Goal: Task Accomplishment & Management: Complete application form

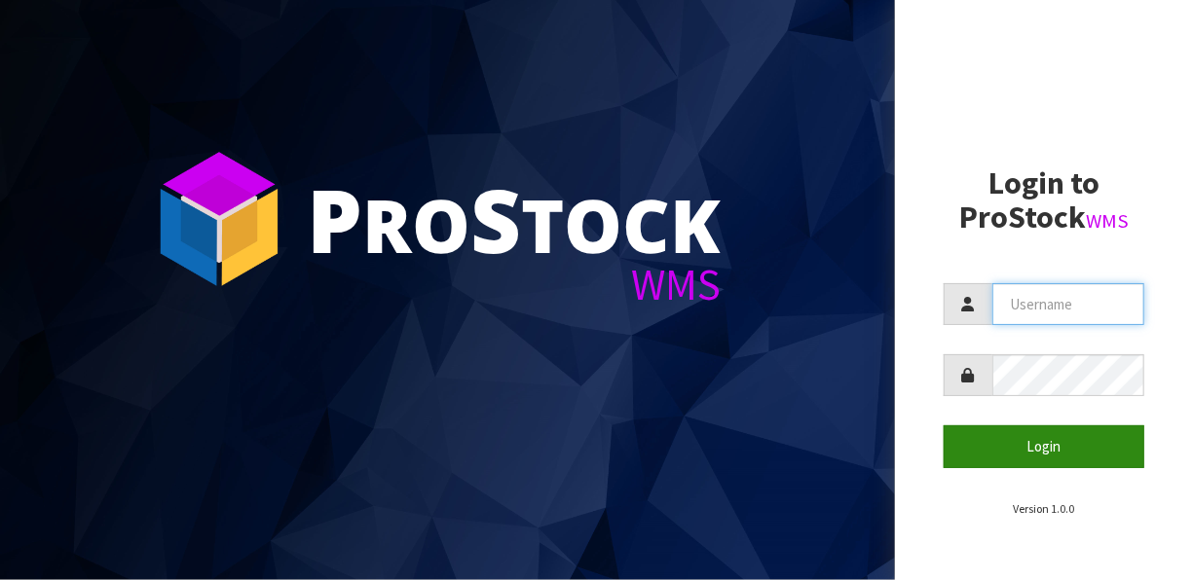
type input "[EMAIL_ADDRESS][DOMAIN_NAME]"
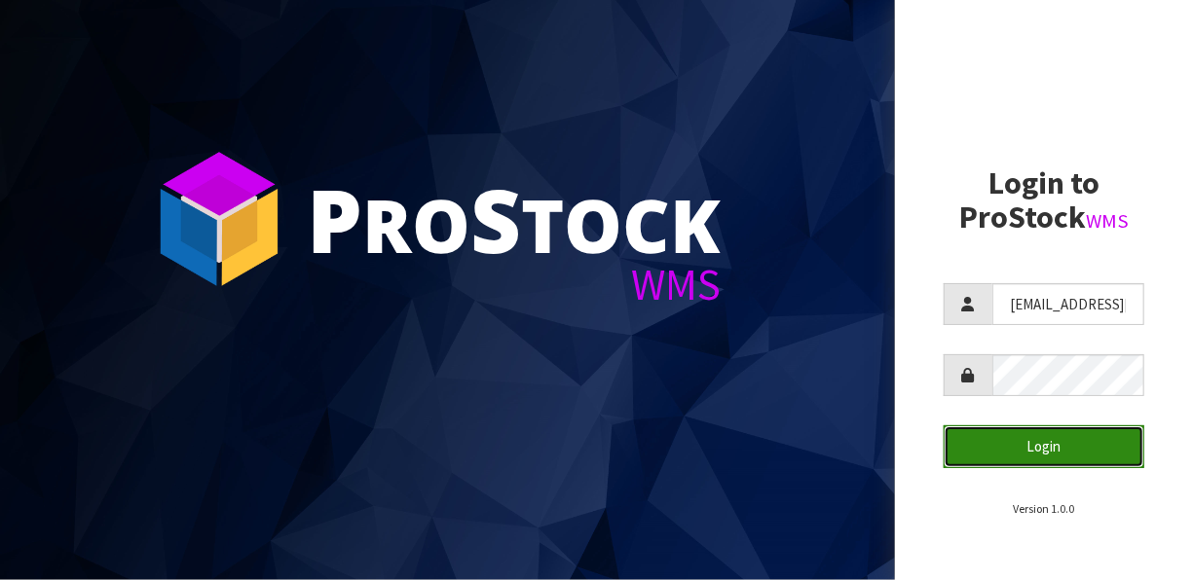
click at [1048, 446] on button "Login" at bounding box center [1043, 446] width 201 height 42
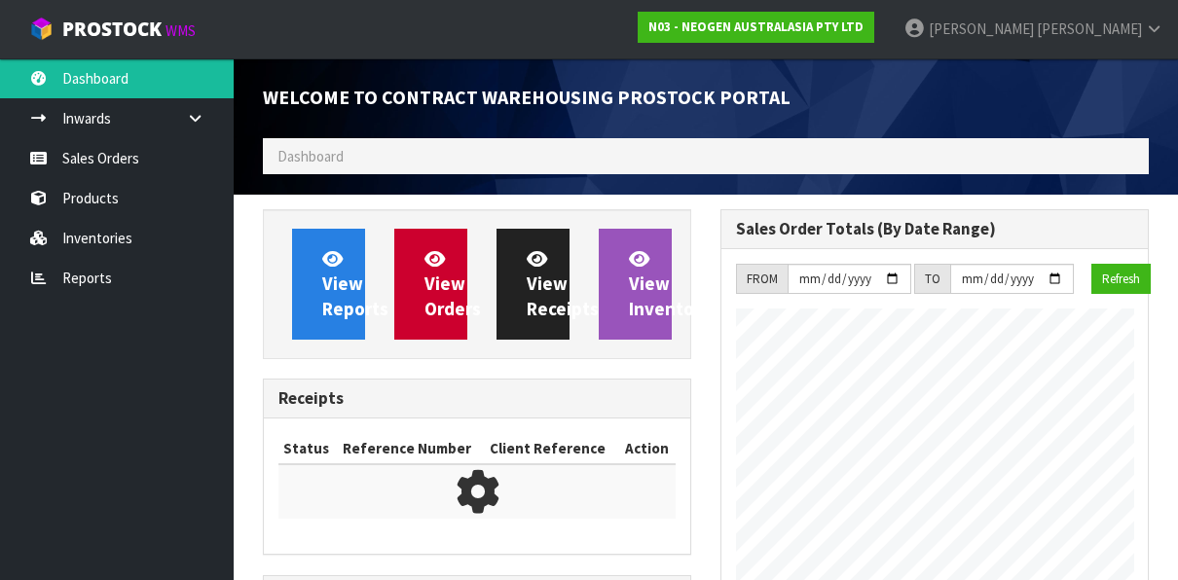
scroll to position [1491, 458]
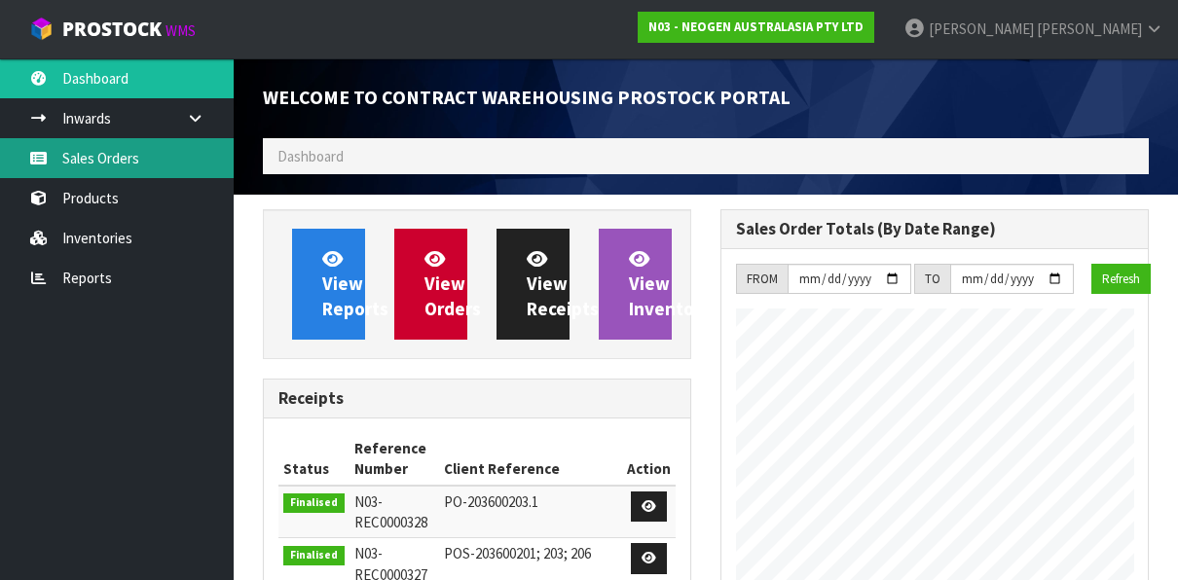
click at [117, 158] on link "Sales Orders" at bounding box center [117, 158] width 234 height 40
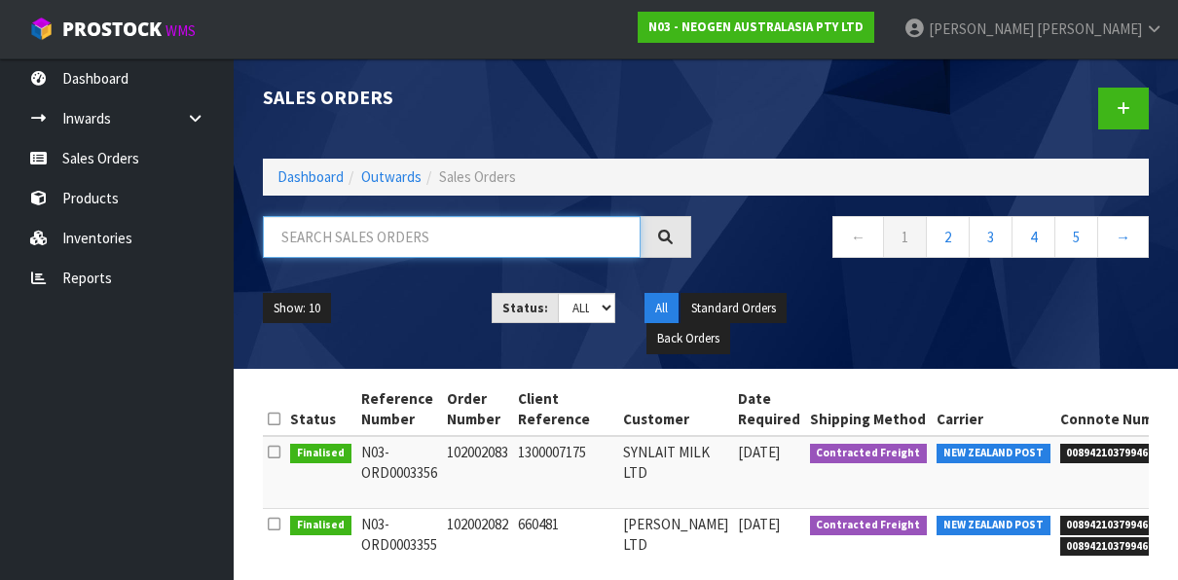
click at [281, 247] on input "text" at bounding box center [452, 237] width 378 height 42
paste input "102002081"
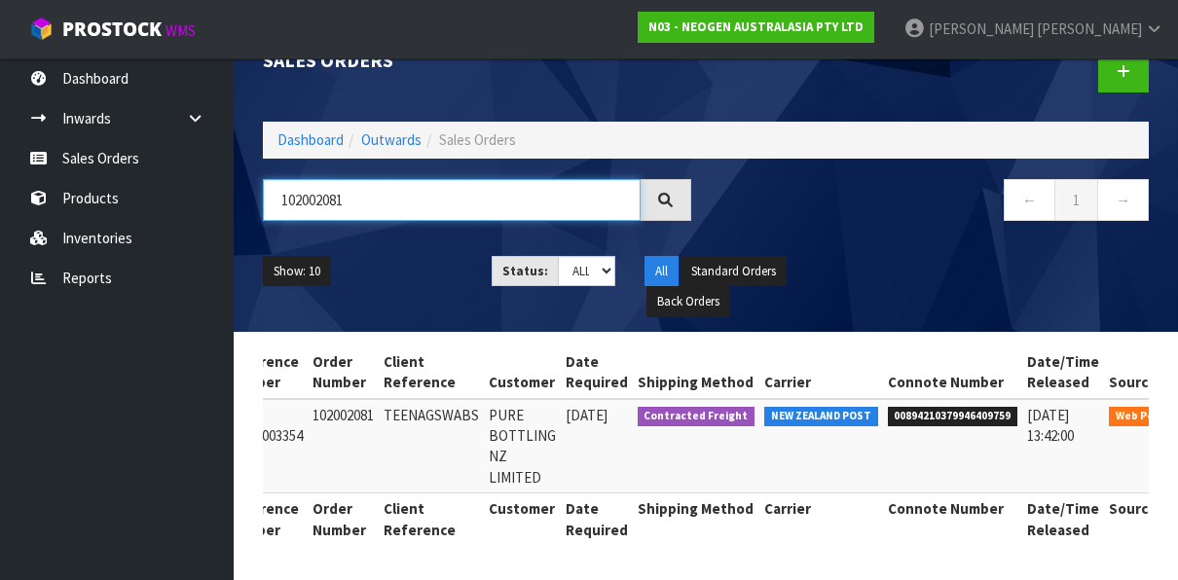
scroll to position [0, 195]
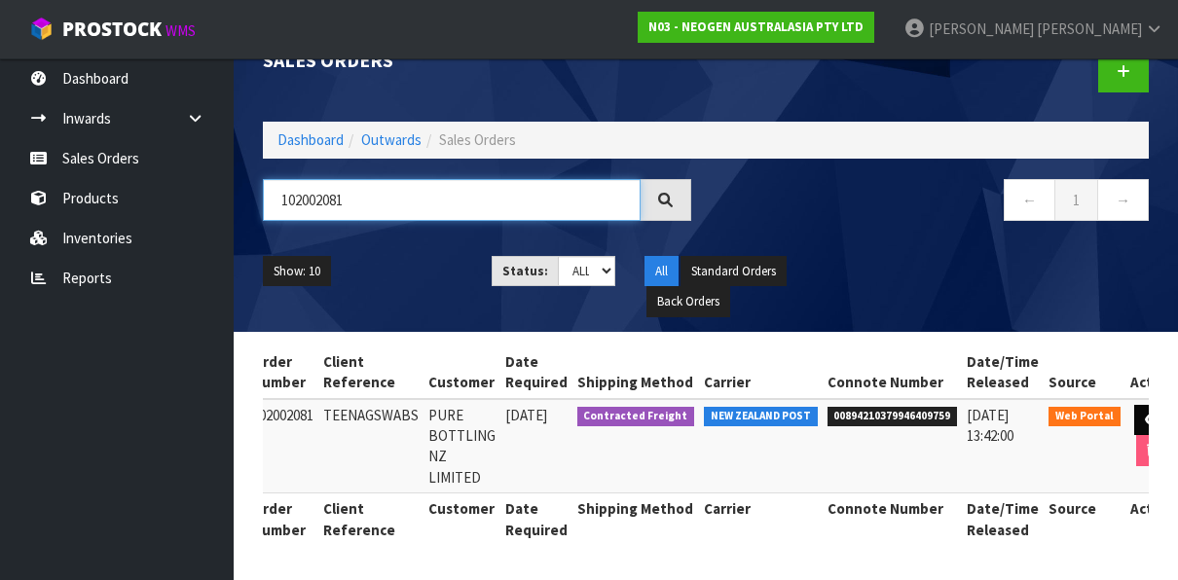
type input "102002081"
click at [1145, 414] on icon at bounding box center [1152, 420] width 15 height 13
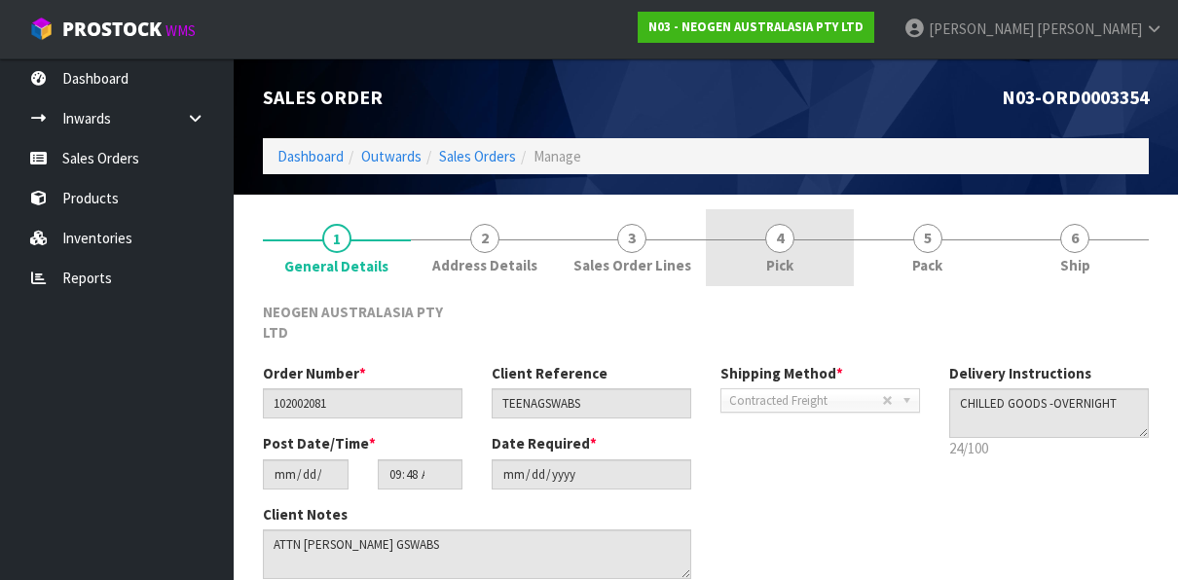
click at [780, 240] on span "4" at bounding box center [779, 238] width 29 height 29
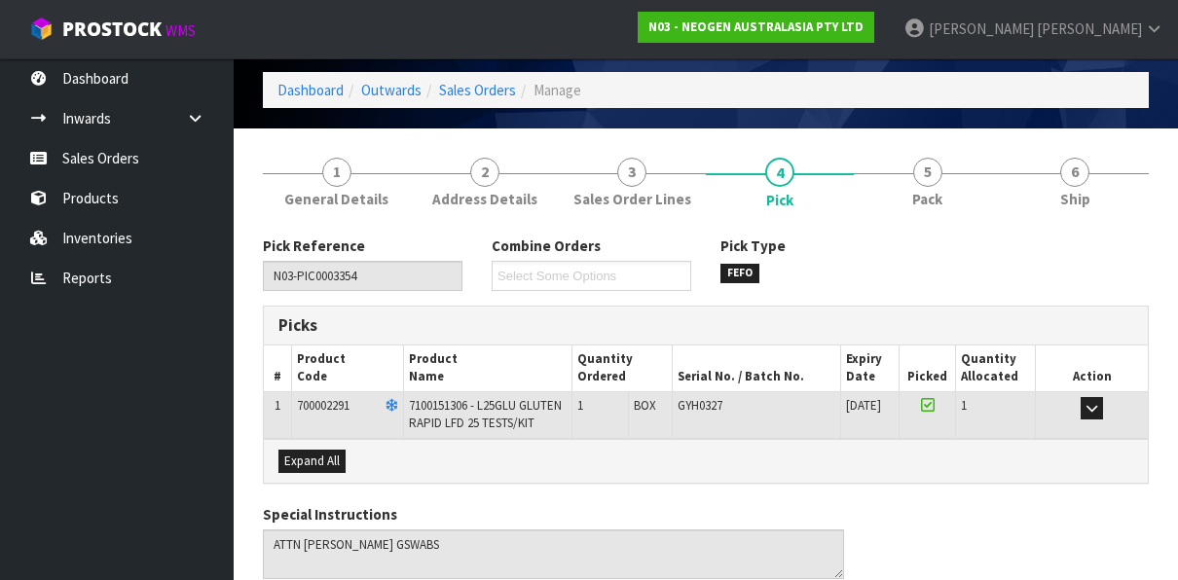
scroll to position [97, 0]
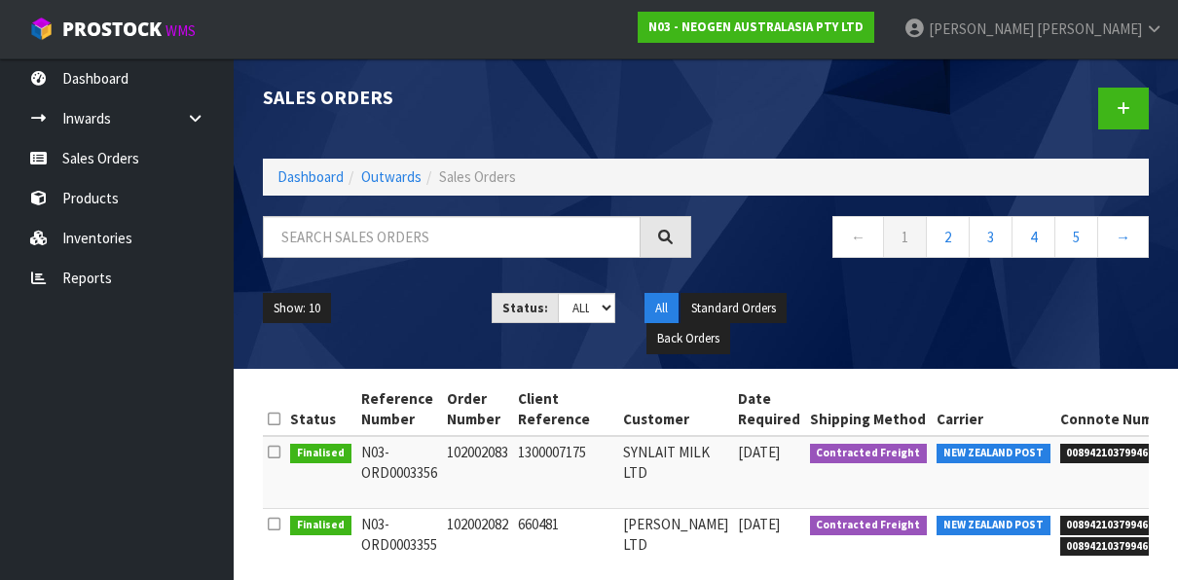
scroll to position [97, 0]
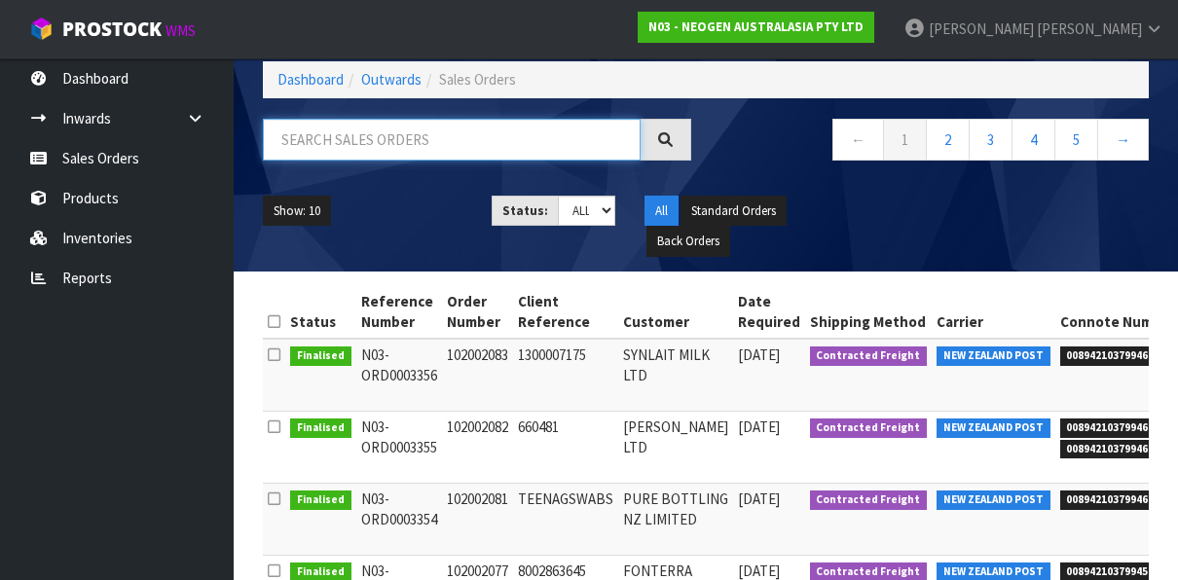
click at [453, 136] on input "text" at bounding box center [452, 140] width 378 height 42
paste input "102002082"
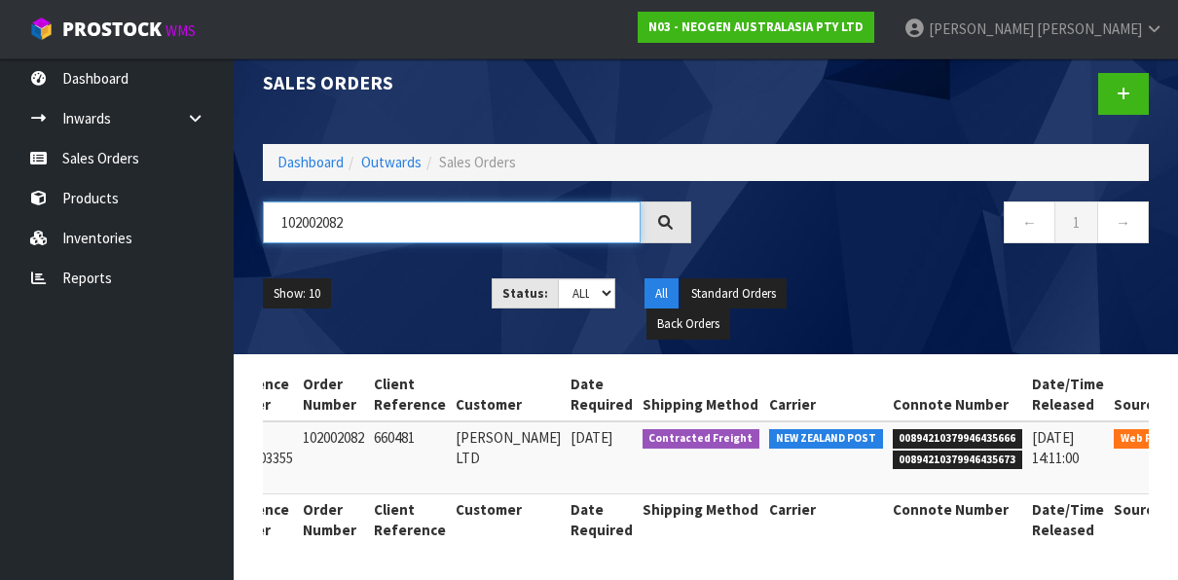
scroll to position [0, 147]
type input "102002082"
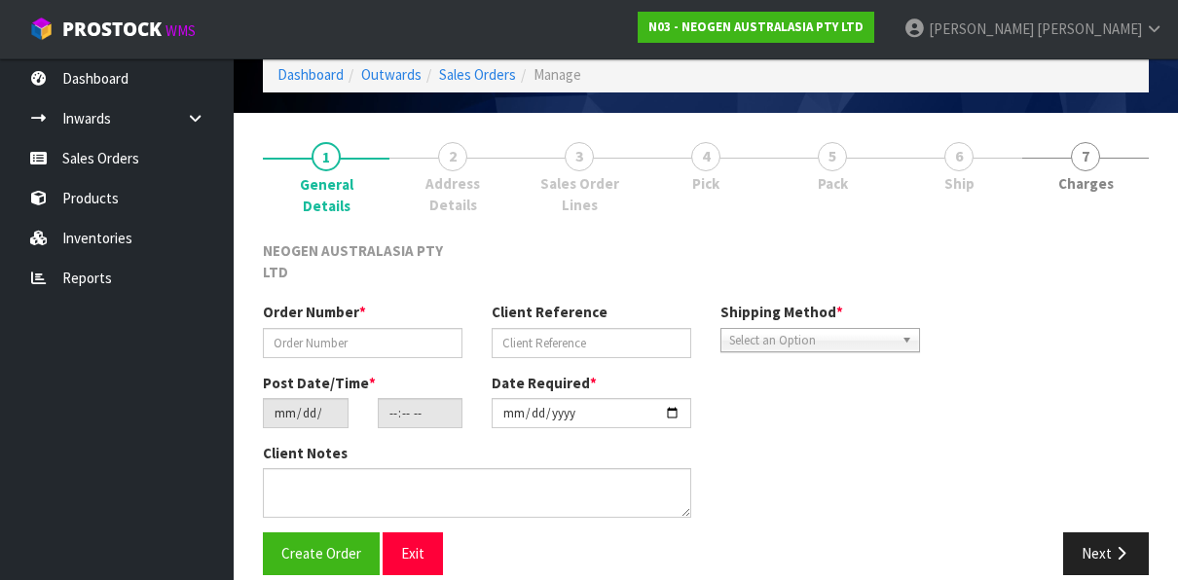
type input "102002082"
type input "660481"
type input "[DATE]"
type input "10:28:00.000"
type input "[DATE]"
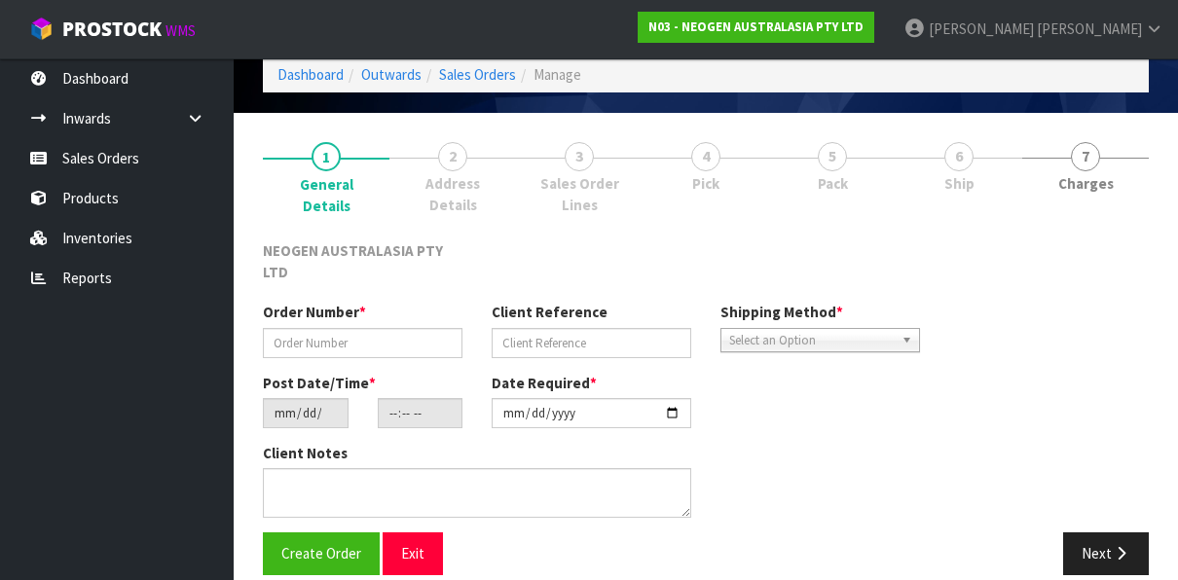
type textarea "BUSINESS OPENS AT 11AM"
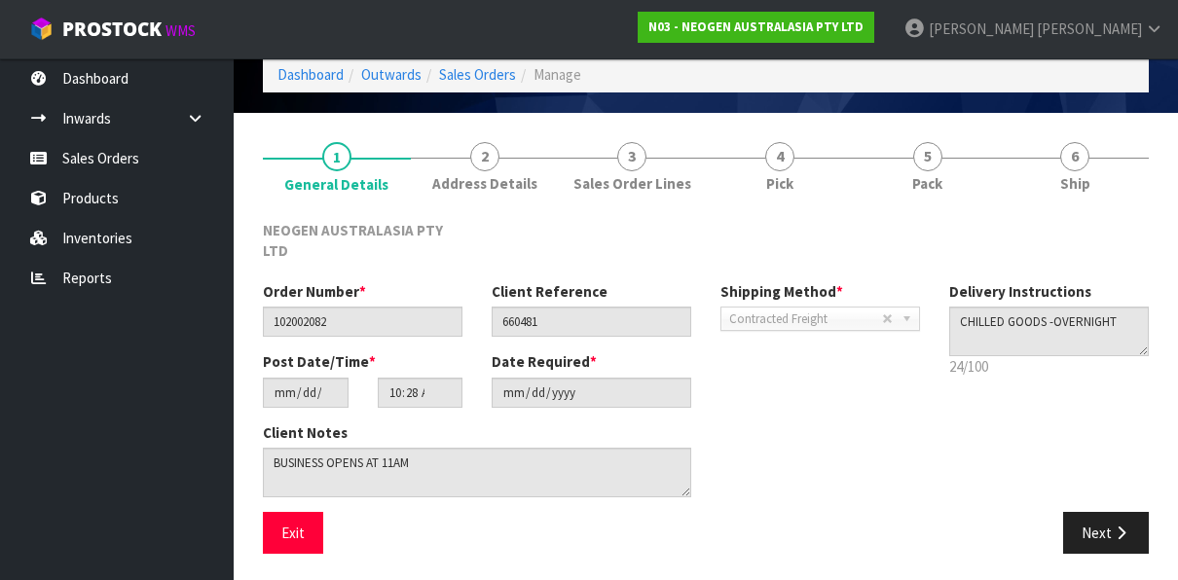
scroll to position [62, 0]
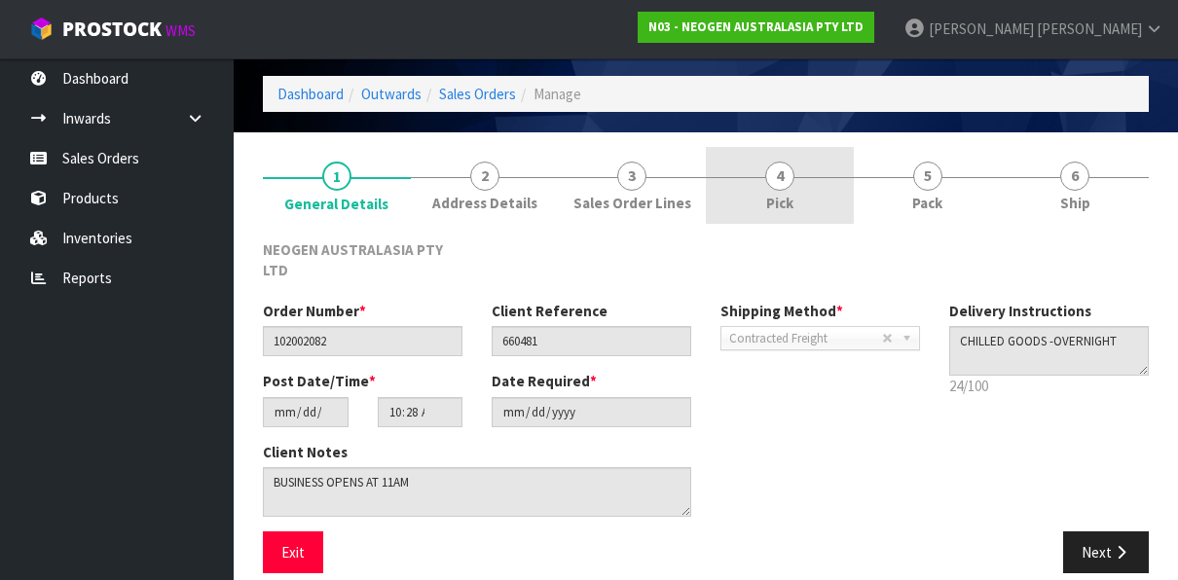
click at [786, 176] on span "4" at bounding box center [779, 176] width 29 height 29
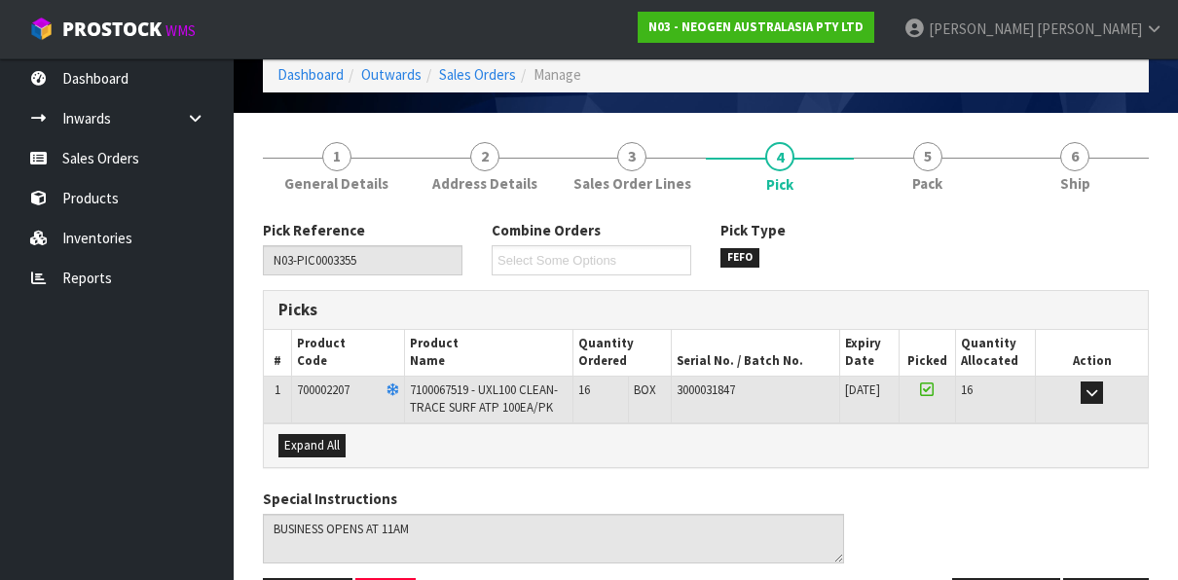
scroll to position [148, 0]
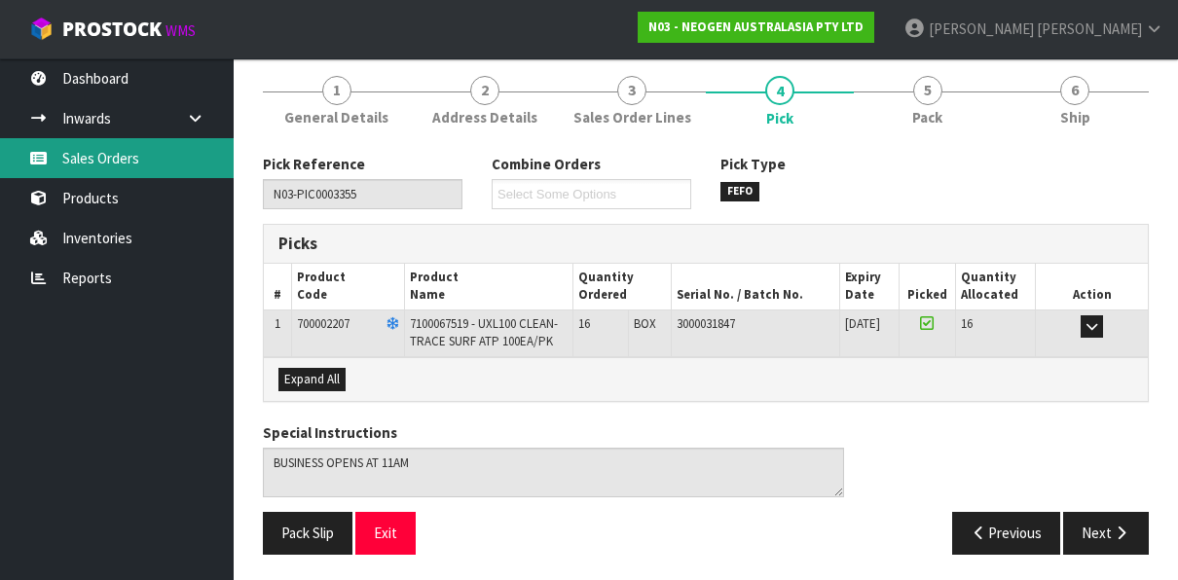
click at [85, 161] on link "Sales Orders" at bounding box center [117, 158] width 234 height 40
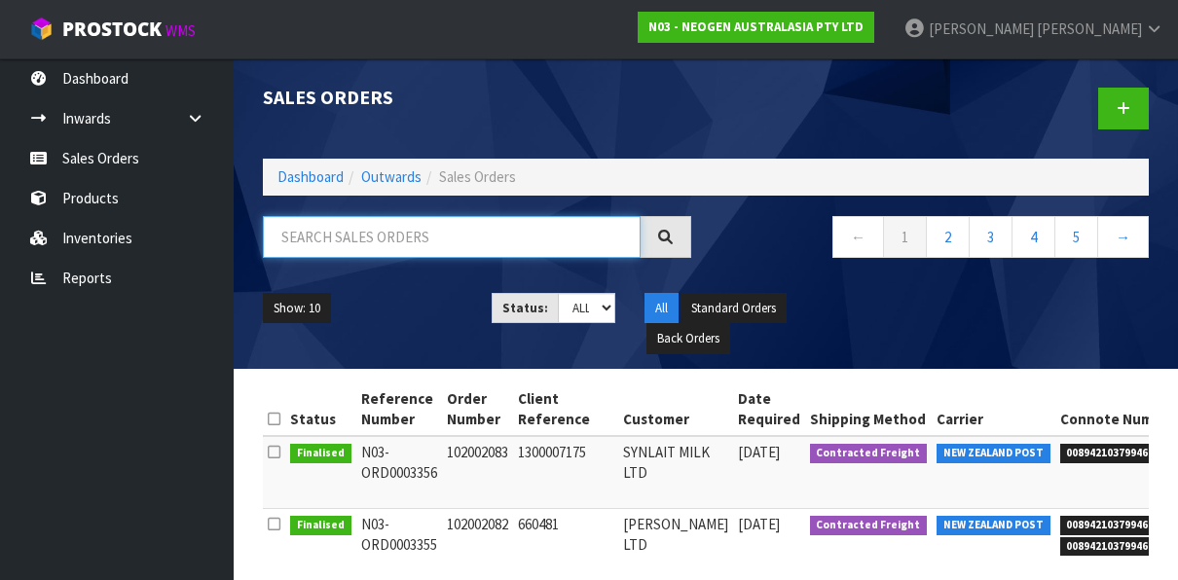
click at [433, 230] on input "text" at bounding box center [452, 237] width 378 height 42
paste input "102002083"
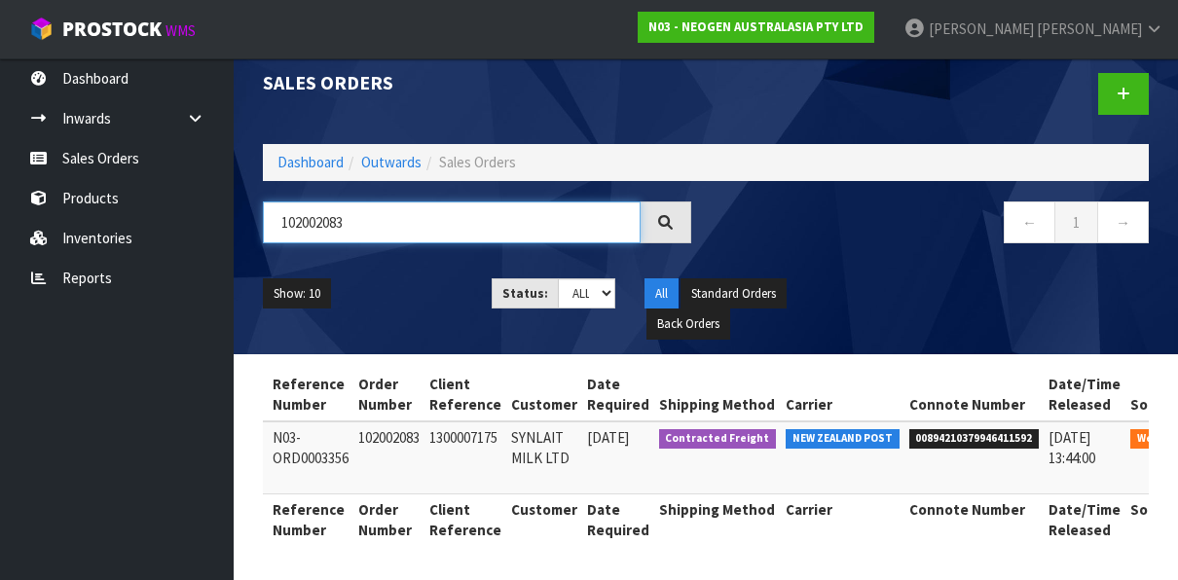
scroll to position [0, 173]
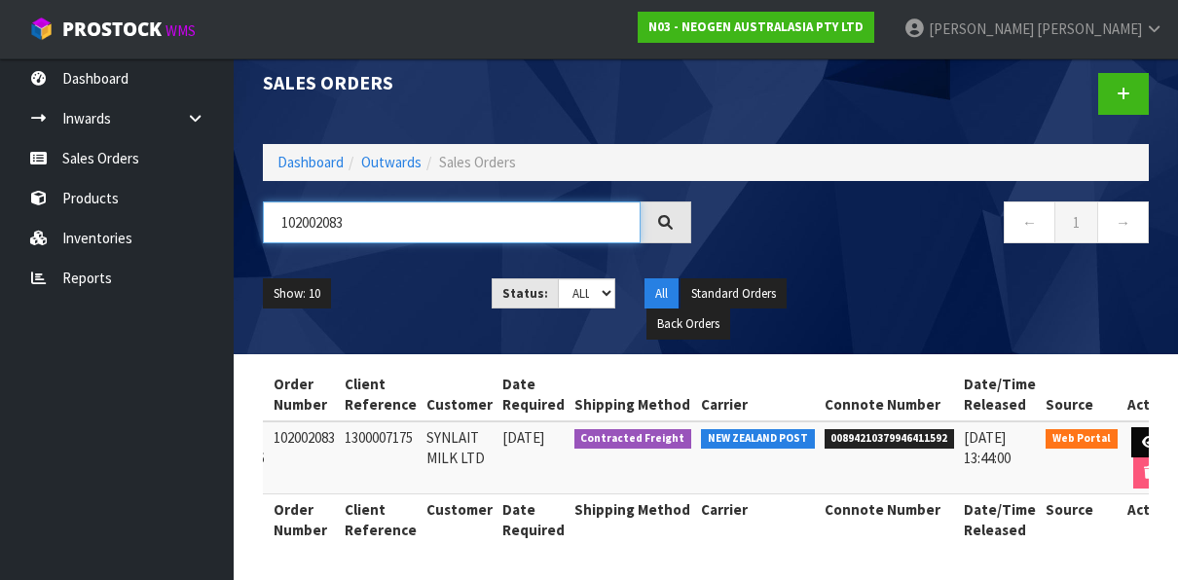
type input "102002083"
click at [1131, 427] on link at bounding box center [1149, 442] width 36 height 31
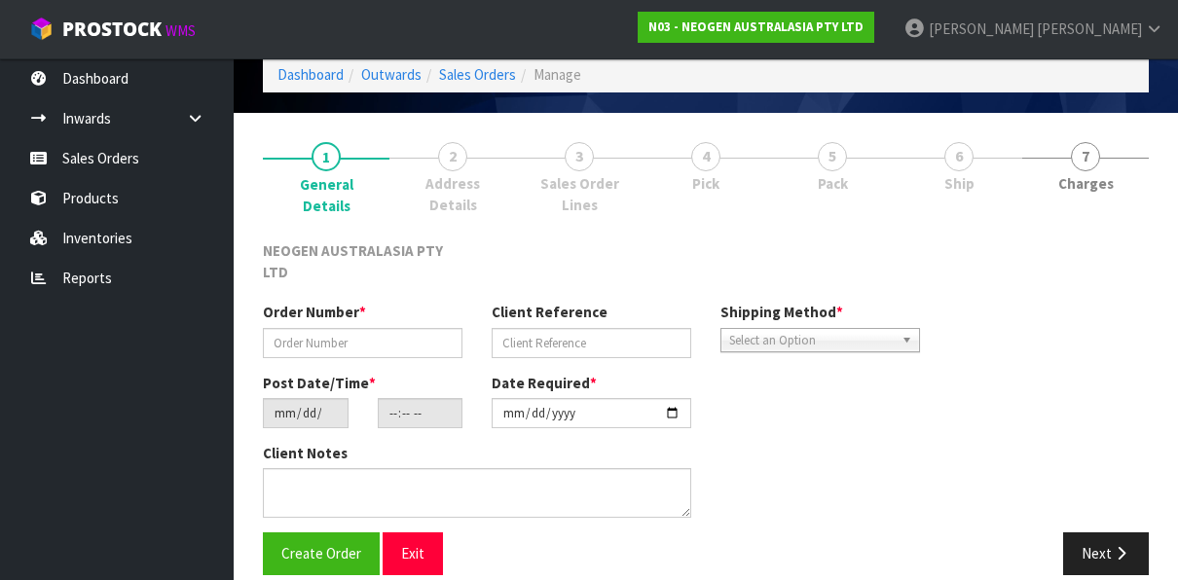
type input "102002083"
type input "1300007175"
type input "[DATE]"
type input "10:53:00.000"
type input "[DATE]"
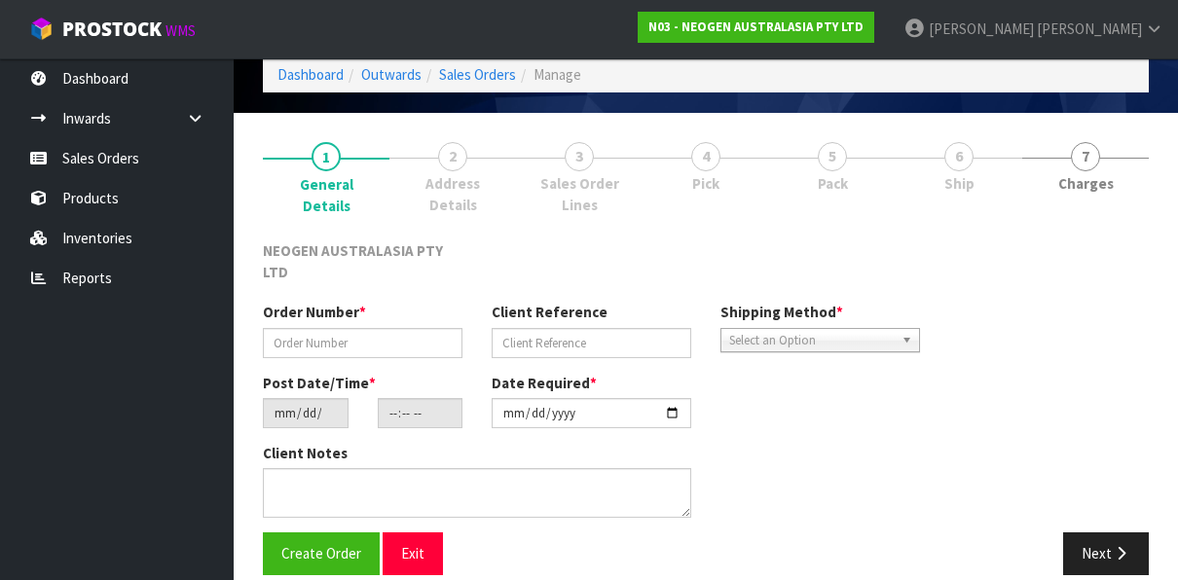
type textarea "ATTN [PERSON_NAME] SANTA [PERSON_NAME]"
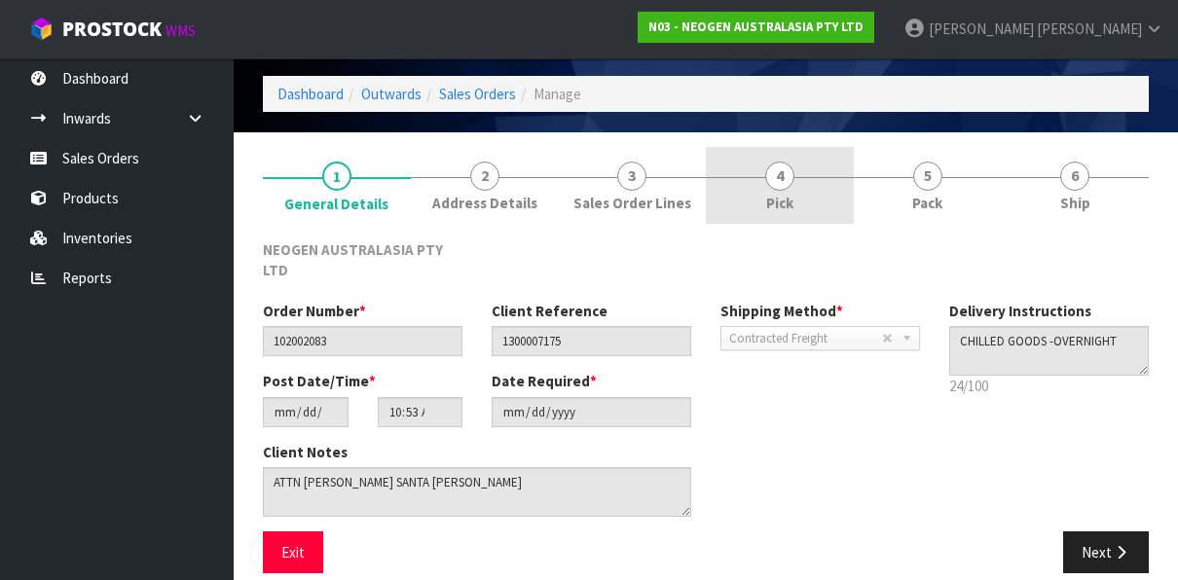
click at [784, 179] on span "4" at bounding box center [779, 176] width 29 height 29
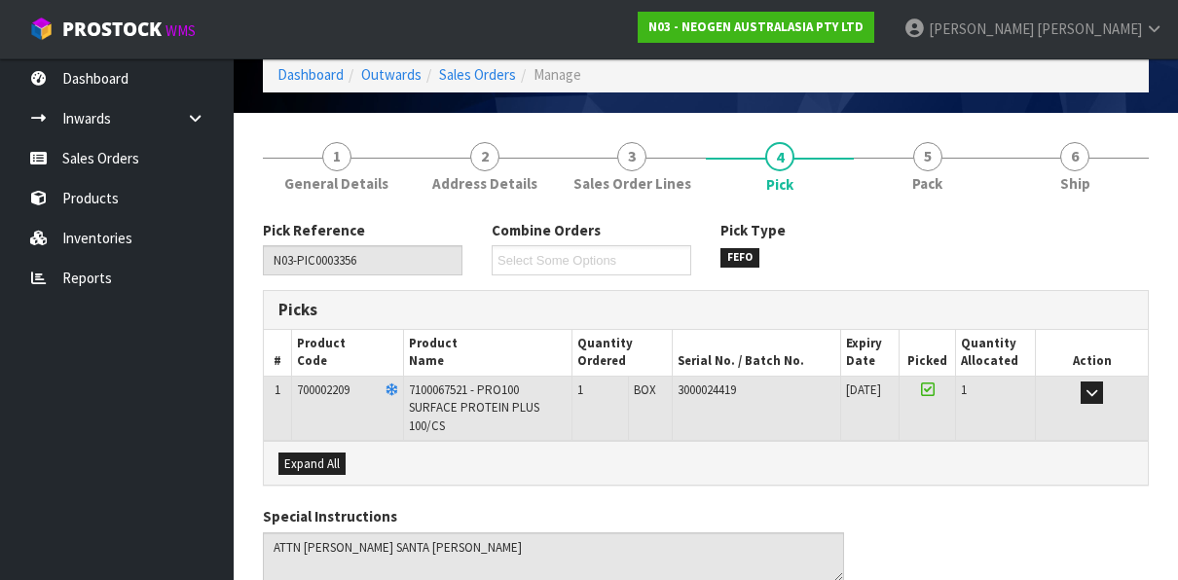
scroll to position [165, 0]
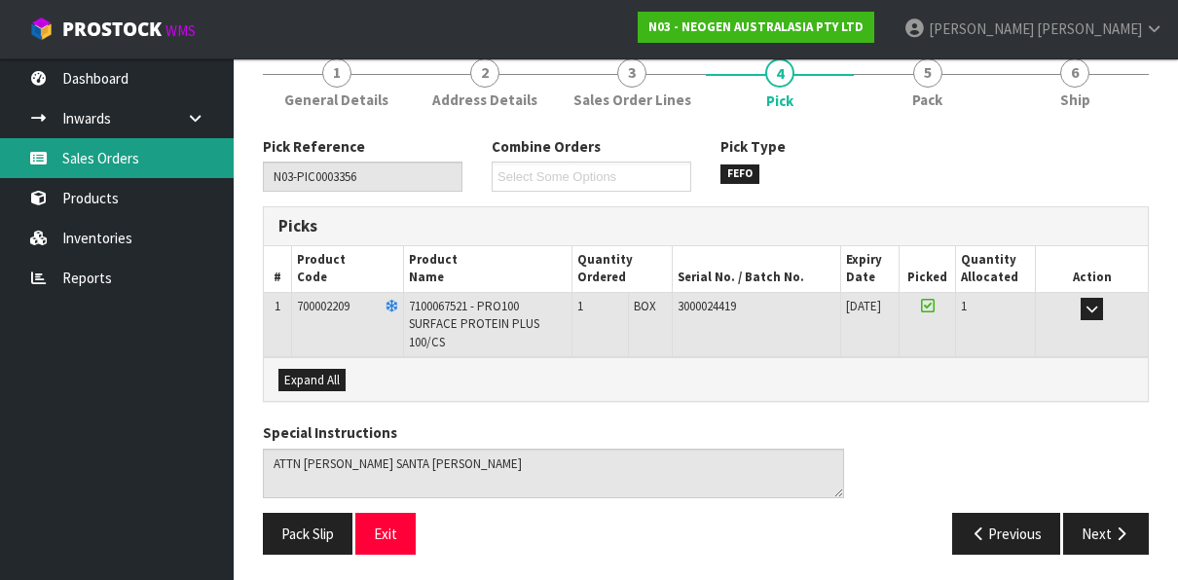
click at [127, 158] on link "Sales Orders" at bounding box center [117, 158] width 234 height 40
